Goal: Transaction & Acquisition: Book appointment/travel/reservation

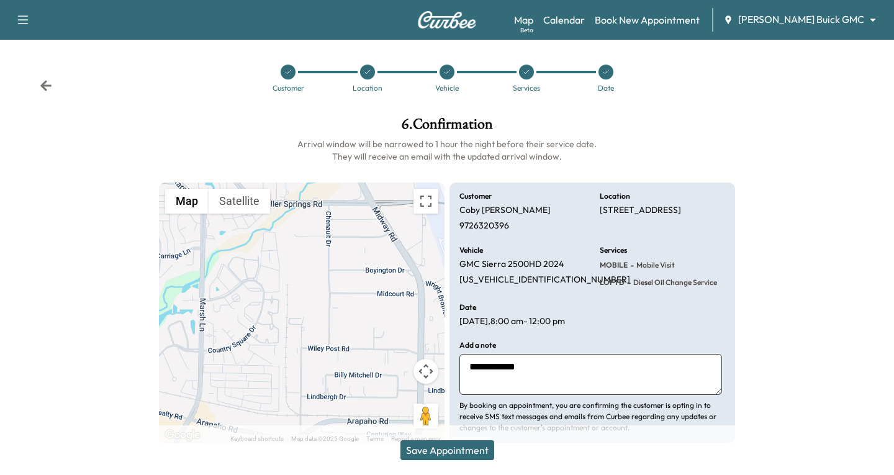
click at [861, 20] on body "Support Log Out Map Beta Calendar Book New Appointment [PERSON_NAME] Buick GMC …" at bounding box center [447, 237] width 894 height 475
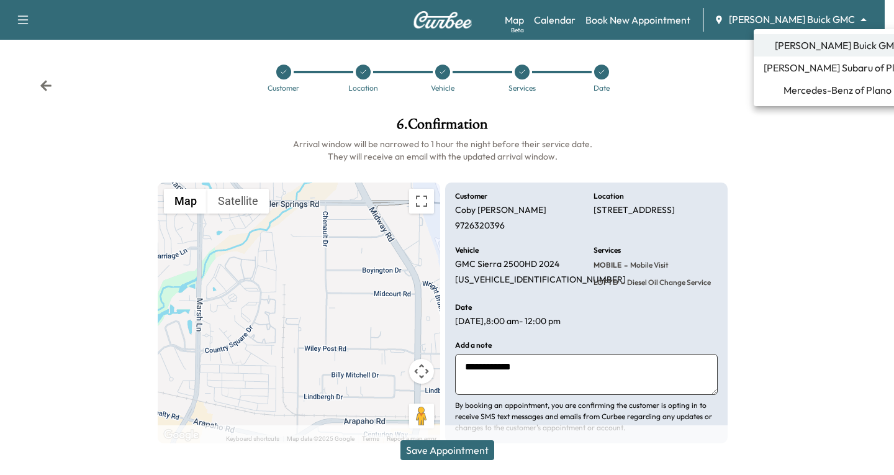
click at [826, 65] on span "[PERSON_NAME] Subaru of Plano" at bounding box center [838, 67] width 148 height 15
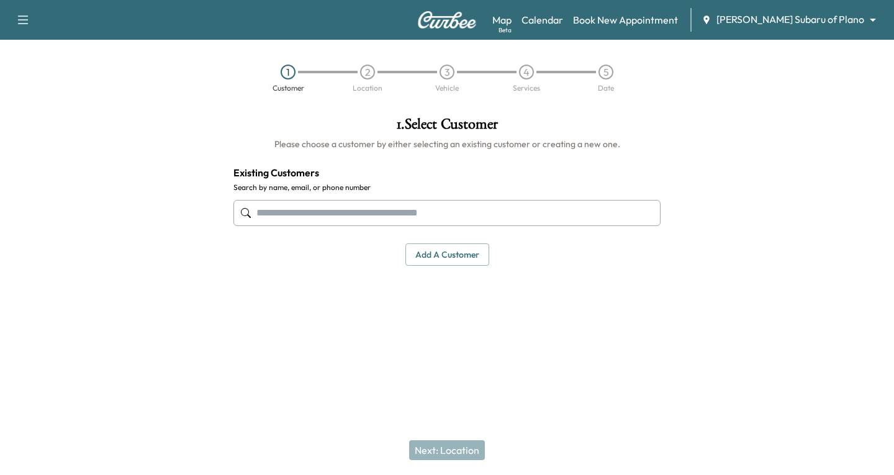
click at [443, 257] on button "Add a customer" at bounding box center [447, 254] width 84 height 23
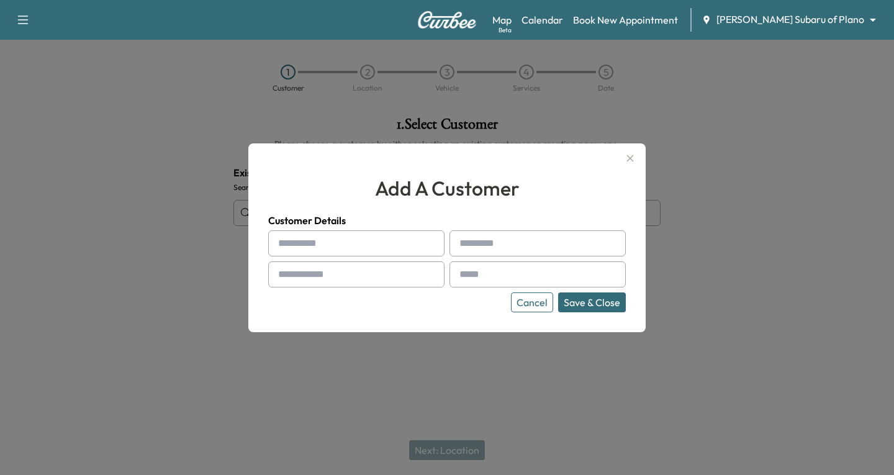
click at [284, 242] on div at bounding box center [280, 243] width 15 height 15
click at [286, 245] on div at bounding box center [280, 243] width 15 height 15
click at [286, 243] on div at bounding box center [280, 243] width 15 height 15
click at [281, 243] on div at bounding box center [280, 243] width 15 height 15
click at [263, 243] on div "add a customer Customer Details Cancel Save & Close" at bounding box center [446, 237] width 397 height 189
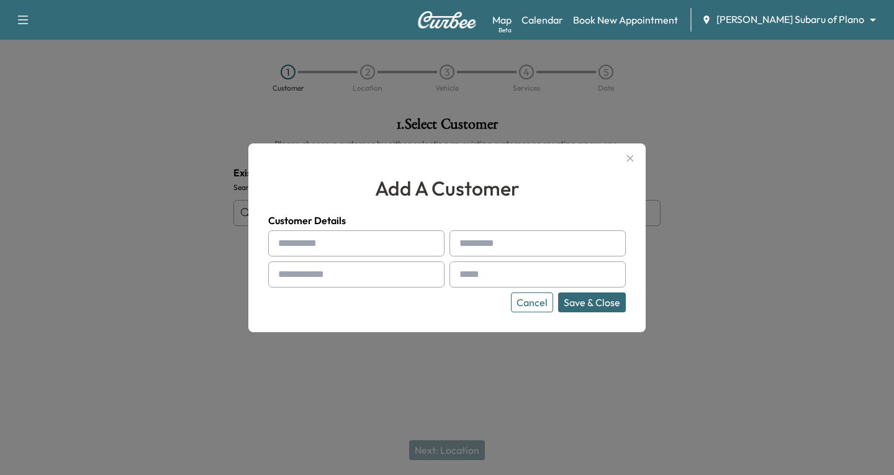
click at [307, 243] on input "text" at bounding box center [356, 243] width 176 height 26
type input "*******"
click at [466, 244] on div at bounding box center [462, 243] width 15 height 15
drag, startPoint x: 475, startPoint y: 239, endPoint x: 469, endPoint y: 240, distance: 6.2
click at [469, 240] on input "text" at bounding box center [538, 243] width 176 height 26
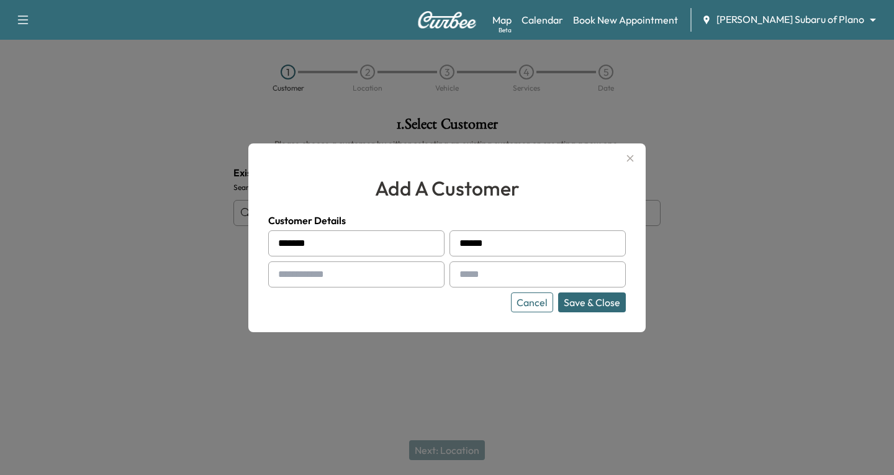
type input "******"
click at [332, 269] on input "text" at bounding box center [356, 274] width 176 height 26
type input "**********"
click at [468, 273] on div at bounding box center [462, 274] width 15 height 15
click at [476, 273] on input "text" at bounding box center [538, 274] width 176 height 26
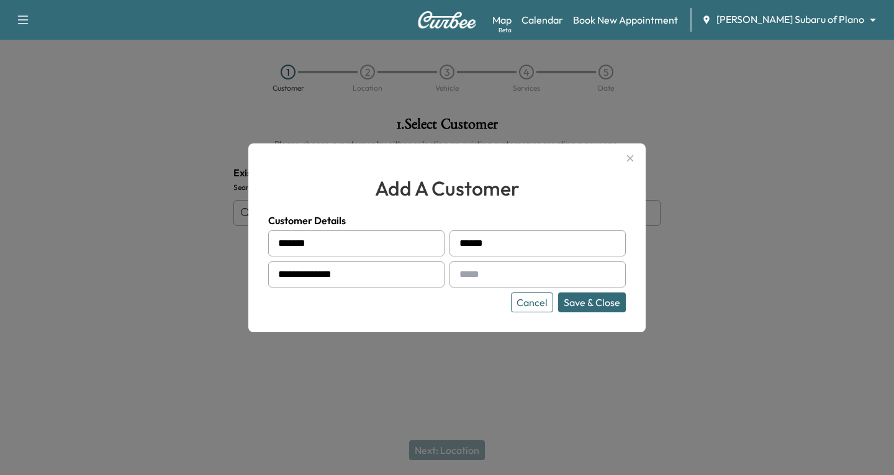
type input "**********"
click at [582, 299] on button "Save & Close" at bounding box center [592, 302] width 68 height 20
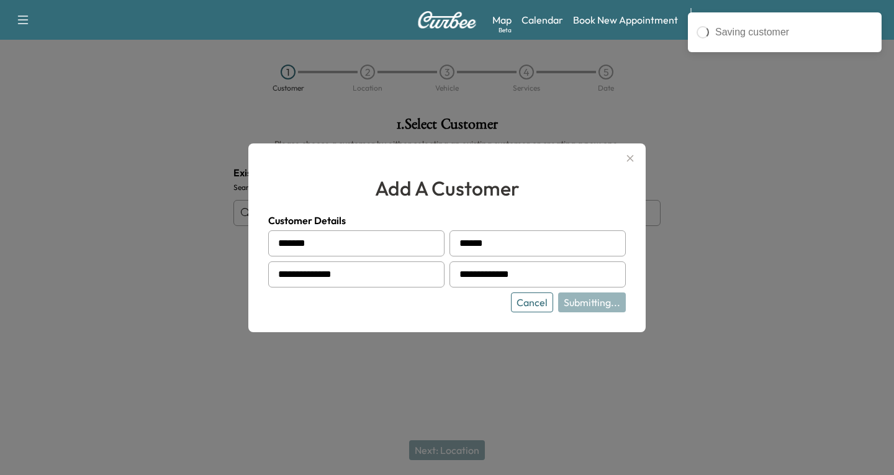
type input "**********"
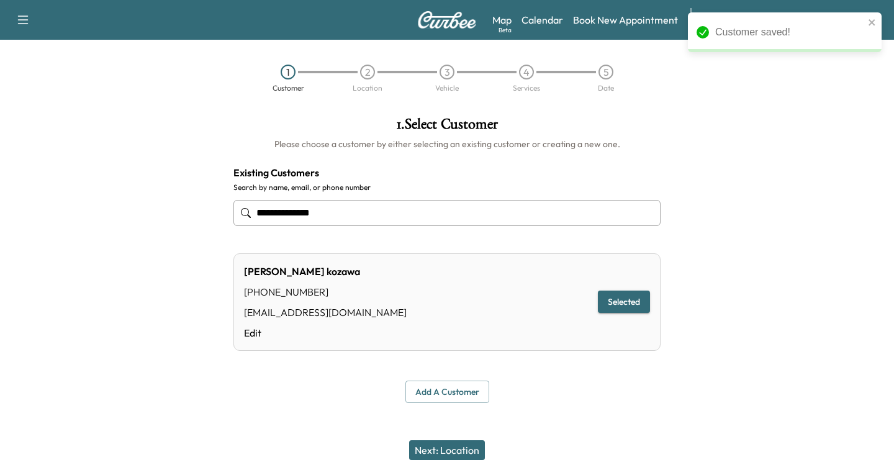
click at [458, 453] on button "Next: Location" at bounding box center [447, 450] width 76 height 20
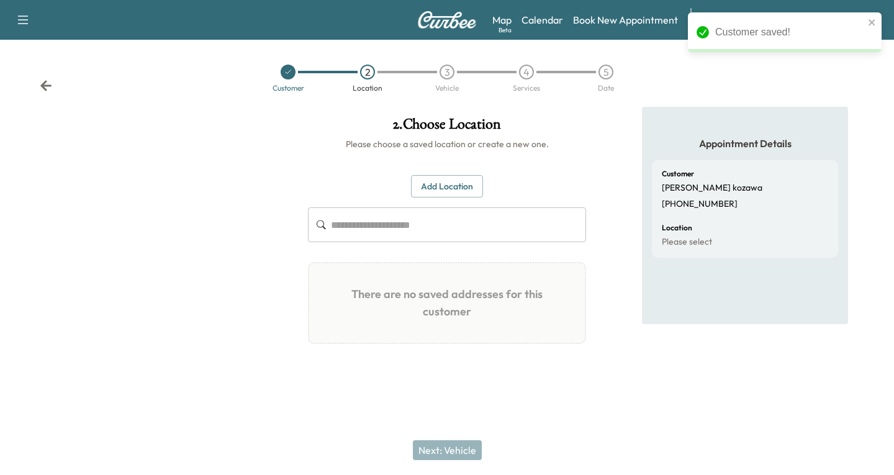
click at [462, 178] on button "Add Location" at bounding box center [447, 186] width 72 height 23
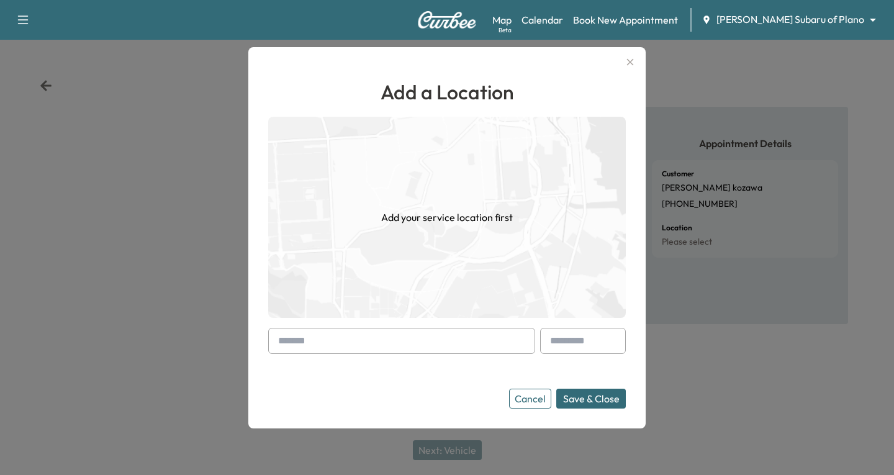
click at [279, 339] on div at bounding box center [280, 340] width 15 height 15
click at [271, 342] on div at bounding box center [401, 341] width 267 height 26
click at [275, 342] on div at bounding box center [280, 340] width 15 height 15
click at [284, 340] on div at bounding box center [280, 340] width 15 height 15
click at [274, 340] on div at bounding box center [280, 340] width 15 height 15
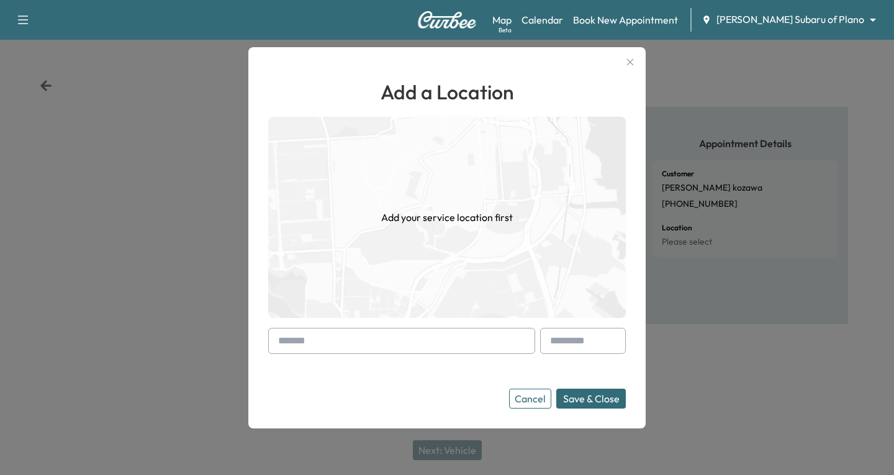
click at [272, 341] on div at bounding box center [401, 341] width 267 height 26
click at [272, 341] on input "text" at bounding box center [401, 341] width 267 height 26
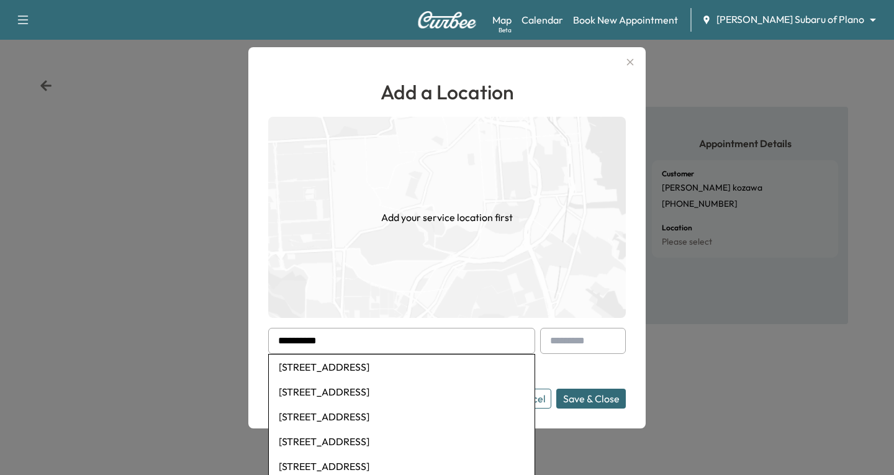
click at [367, 367] on li "[STREET_ADDRESS]" at bounding box center [402, 367] width 266 height 25
type input "**********"
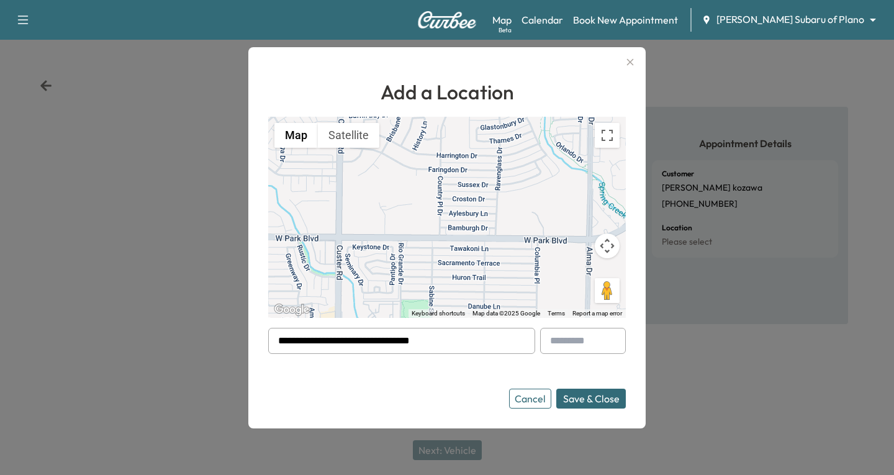
click at [595, 404] on button "Save & Close" at bounding box center [591, 399] width 70 height 20
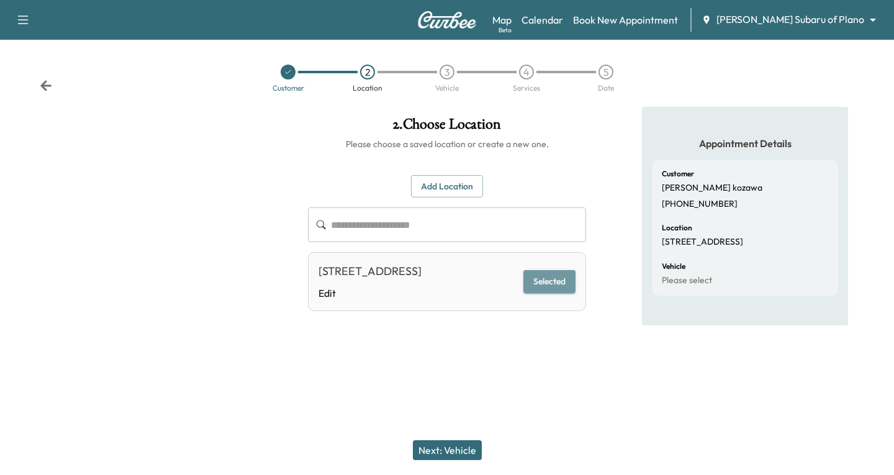
click at [559, 283] on button "Selected" at bounding box center [549, 281] width 52 height 23
click at [452, 451] on button "Next: Vehicle" at bounding box center [447, 450] width 69 height 20
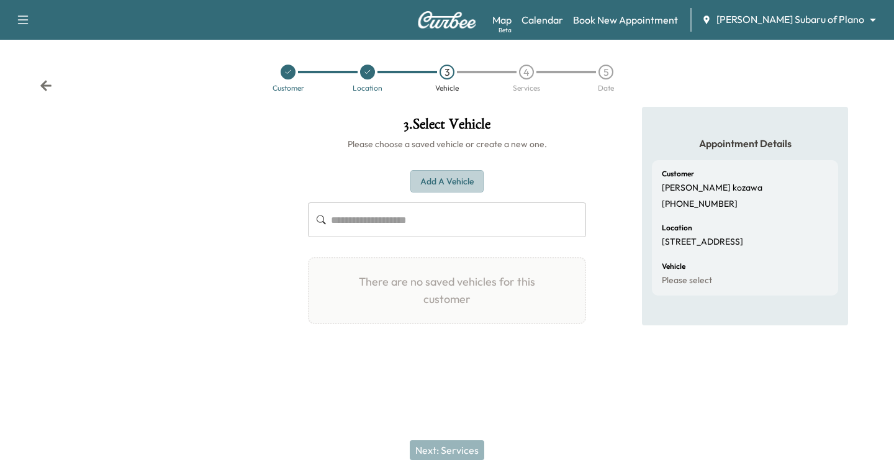
click at [441, 179] on button "Add a Vehicle" at bounding box center [446, 181] width 73 height 23
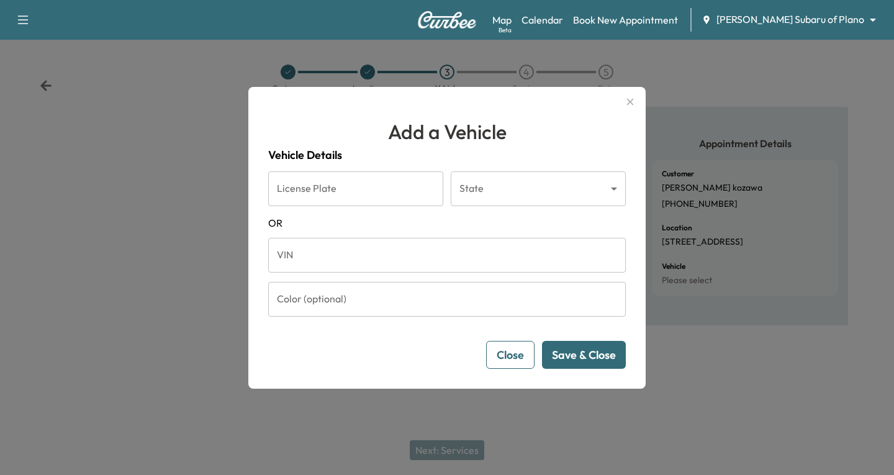
click at [284, 249] on input "VIN" at bounding box center [447, 255] width 358 height 35
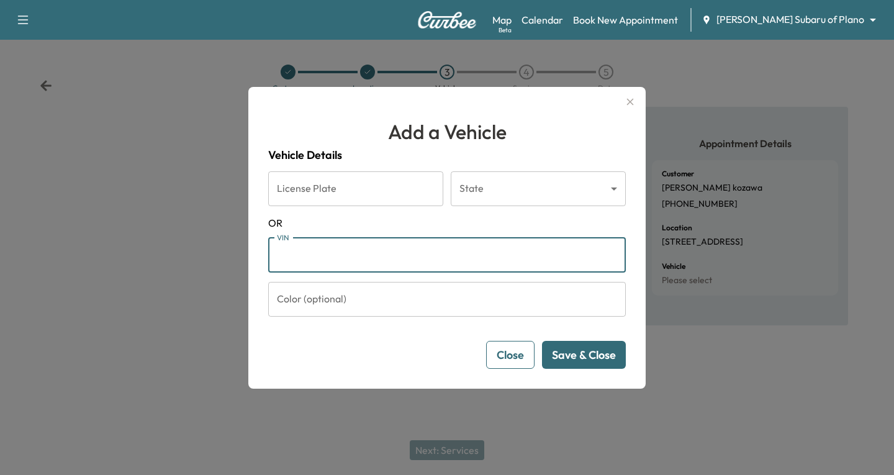
paste input "**********"
type input "**********"
click at [605, 356] on button "Save & Close" at bounding box center [584, 355] width 84 height 28
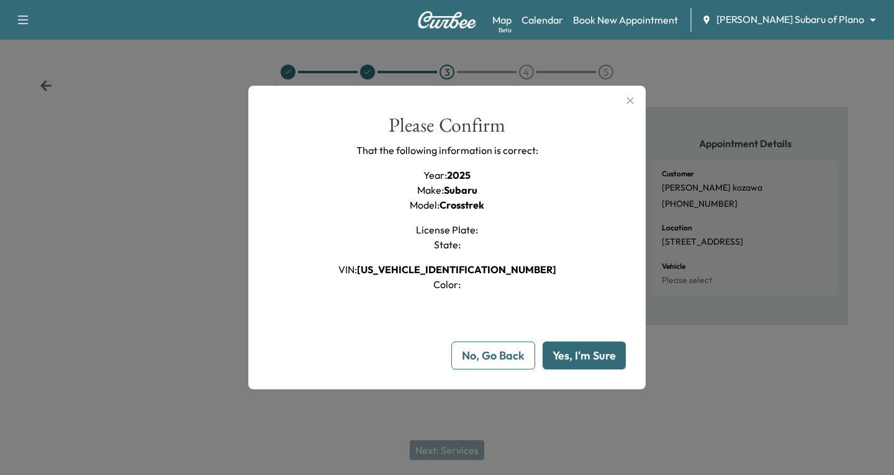
click at [587, 349] on button "Yes, I'm Sure" at bounding box center [584, 356] width 83 height 28
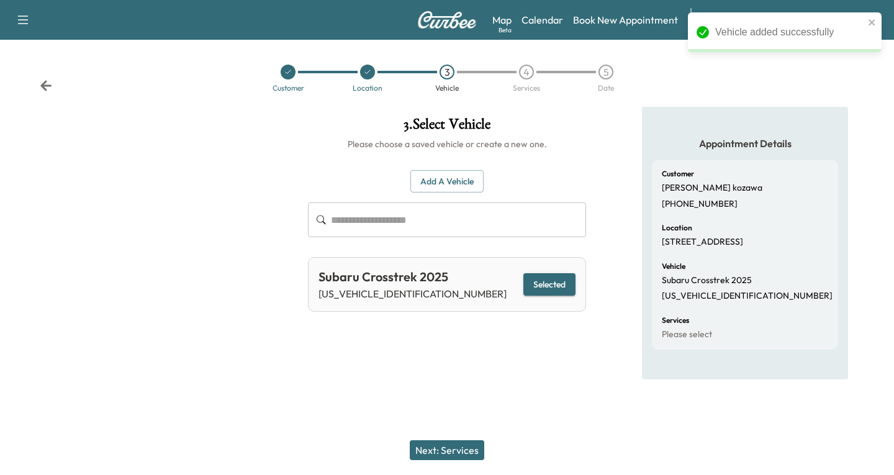
click at [446, 453] on button "Next: Services" at bounding box center [447, 450] width 75 height 20
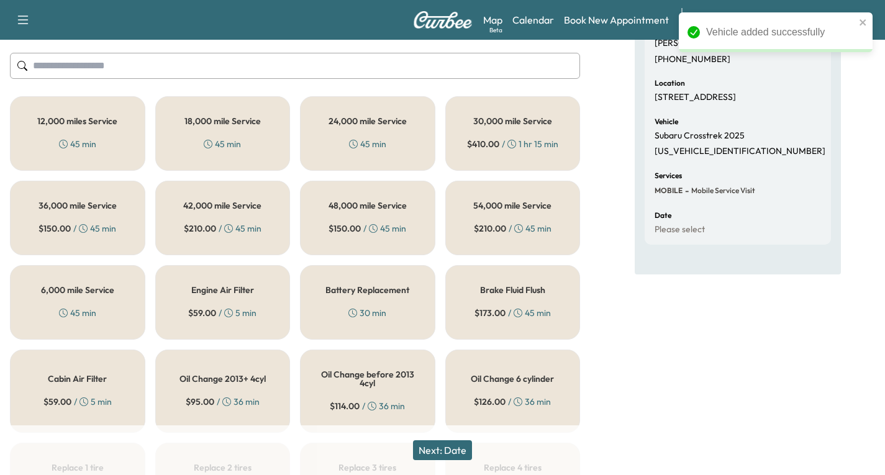
scroll to position [186, 0]
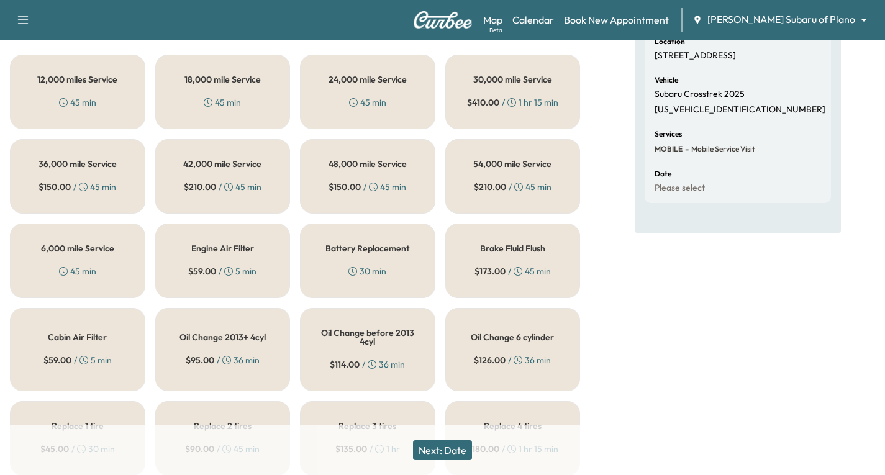
click at [79, 261] on div "6,000 mile Service 45 min" at bounding box center [77, 261] width 135 height 75
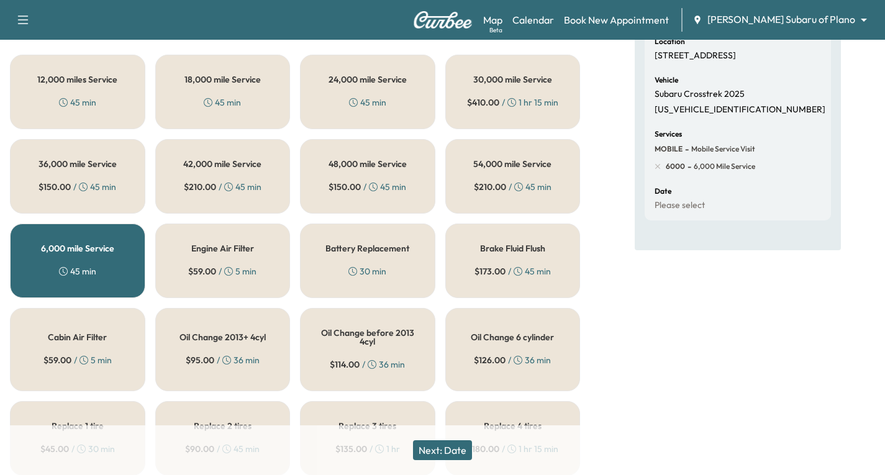
click at [443, 450] on button "Next: Date" at bounding box center [442, 450] width 59 height 20
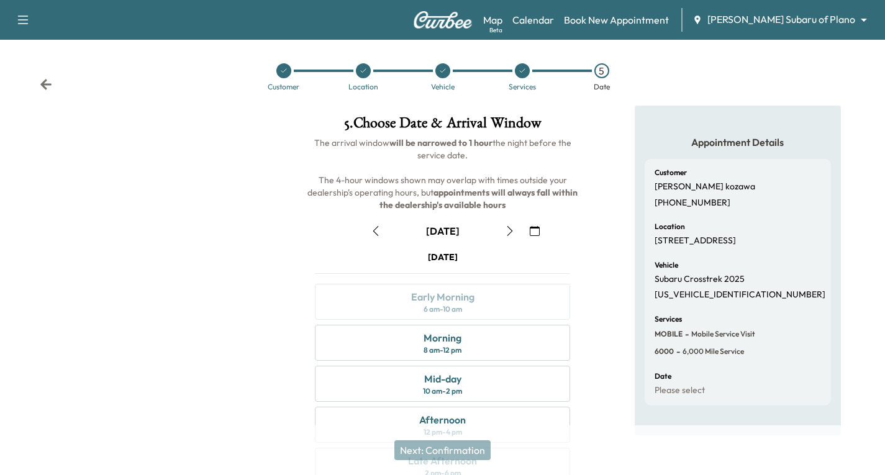
scroll to position [147, 0]
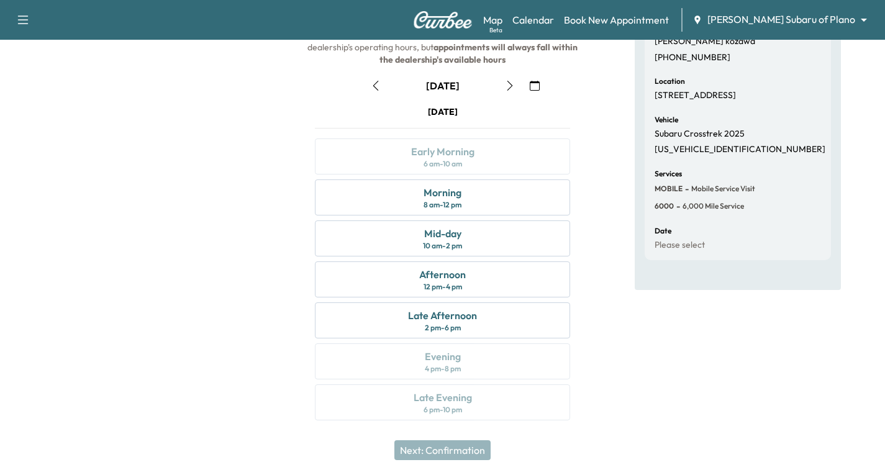
click at [509, 82] on icon "button" at bounding box center [510, 86] width 6 height 10
click at [494, 201] on div "Morning 8 am - 12 pm" at bounding box center [442, 197] width 255 height 36
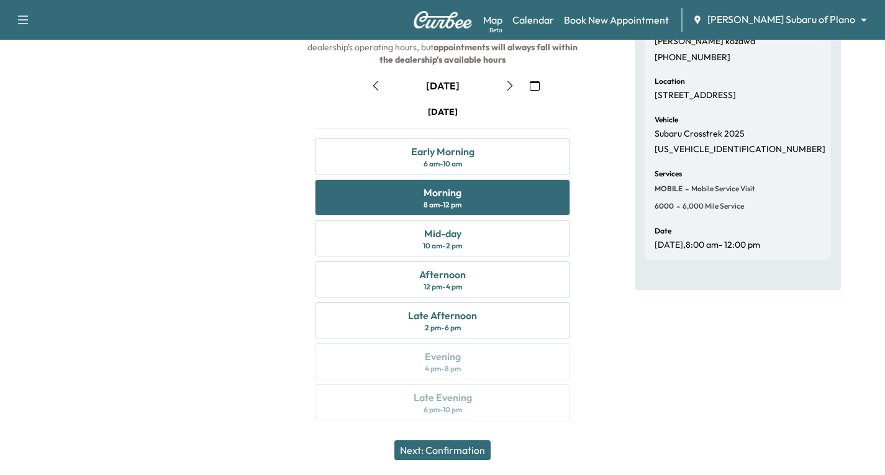
click at [452, 453] on button "Next: Confirmation" at bounding box center [442, 450] width 96 height 20
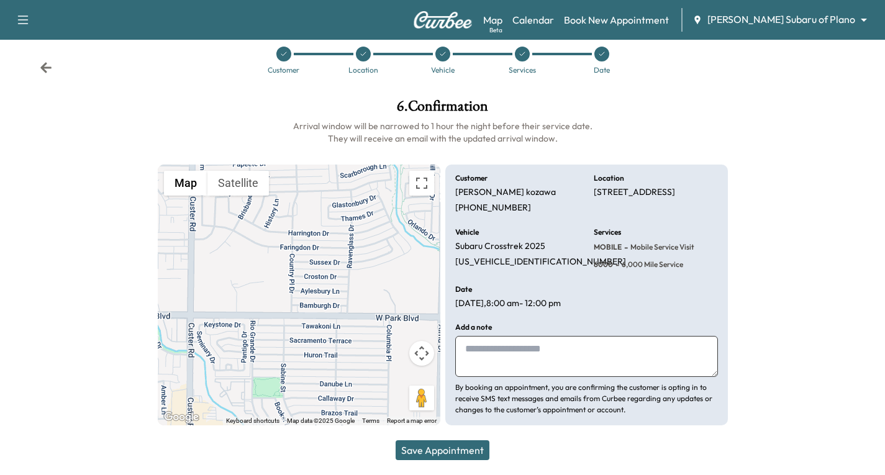
click at [445, 445] on button "Save Appointment" at bounding box center [443, 450] width 94 height 20
